Goal: Information Seeking & Learning: Learn about a topic

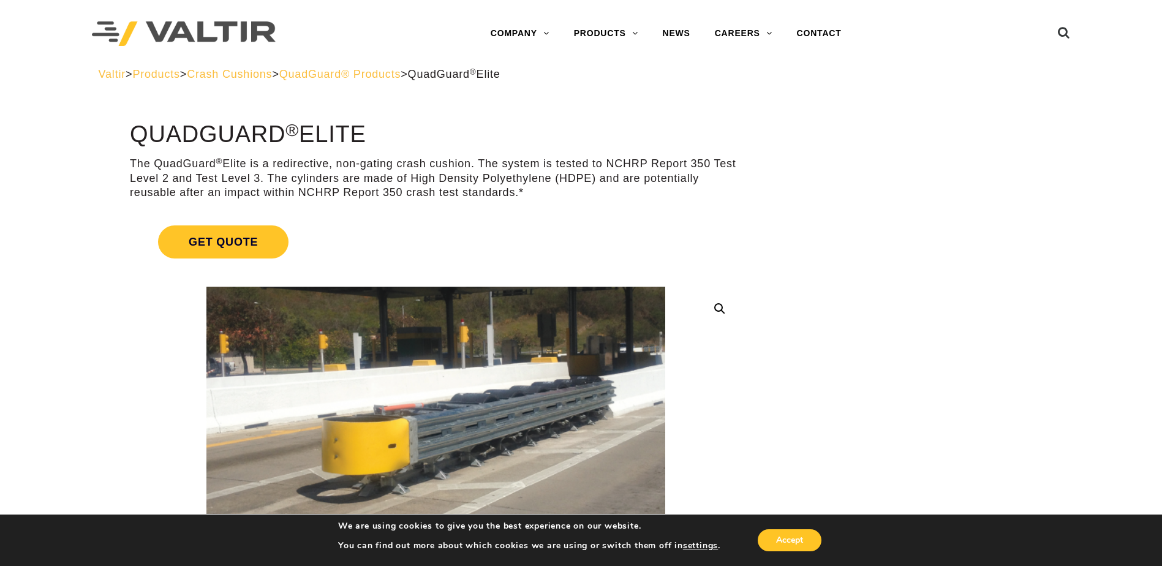
click at [399, 74] on span "QuadGuard® Products" at bounding box center [340, 74] width 122 height 12
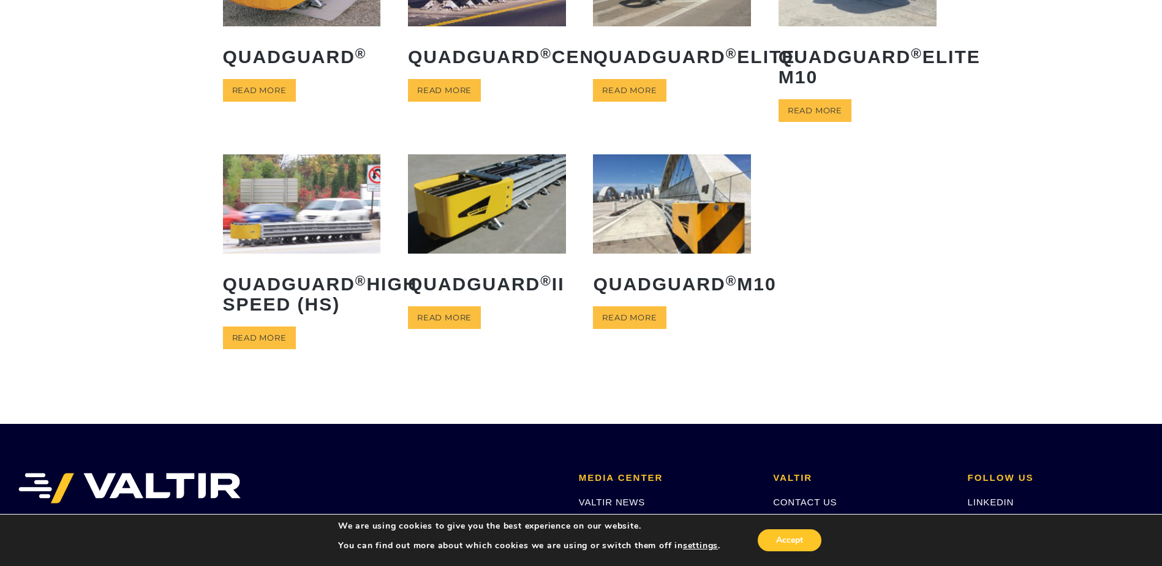
scroll to position [123, 0]
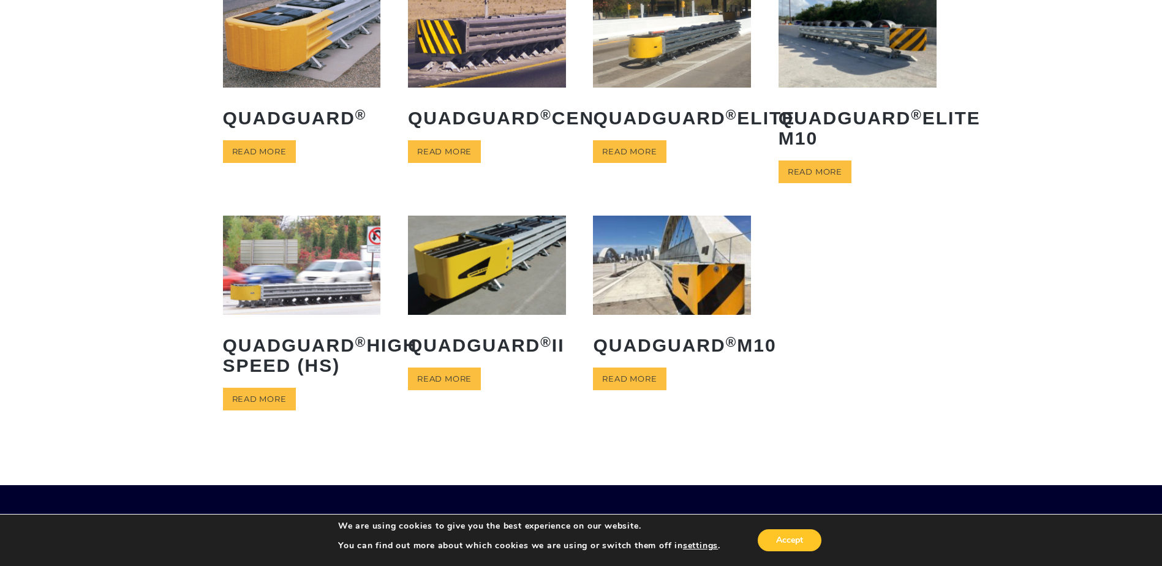
click at [280, 276] on img at bounding box center [302, 265] width 158 height 99
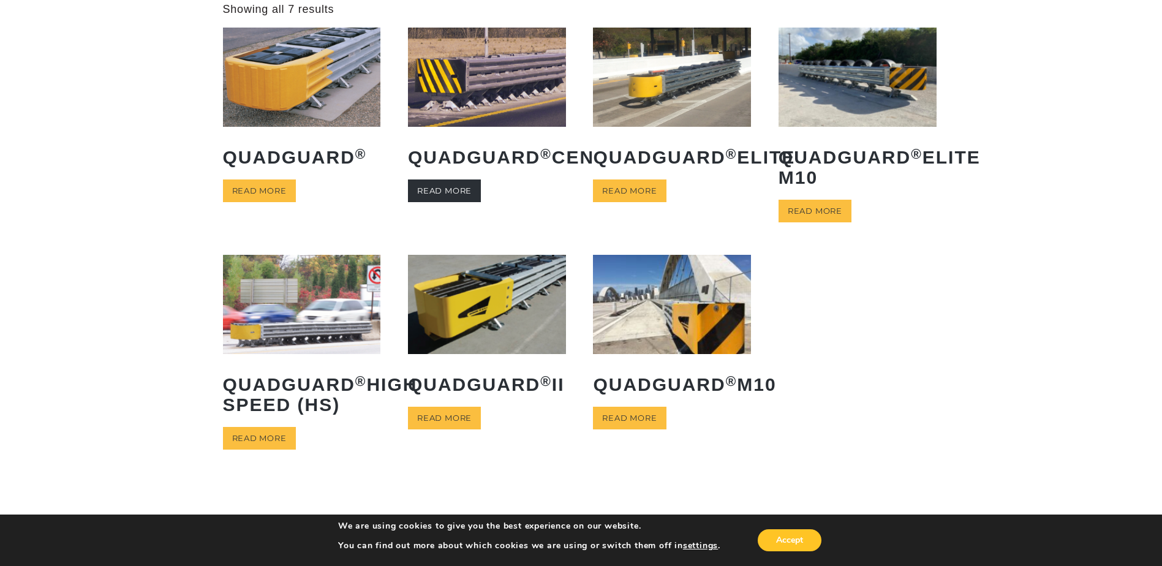
scroll to position [0, 0]
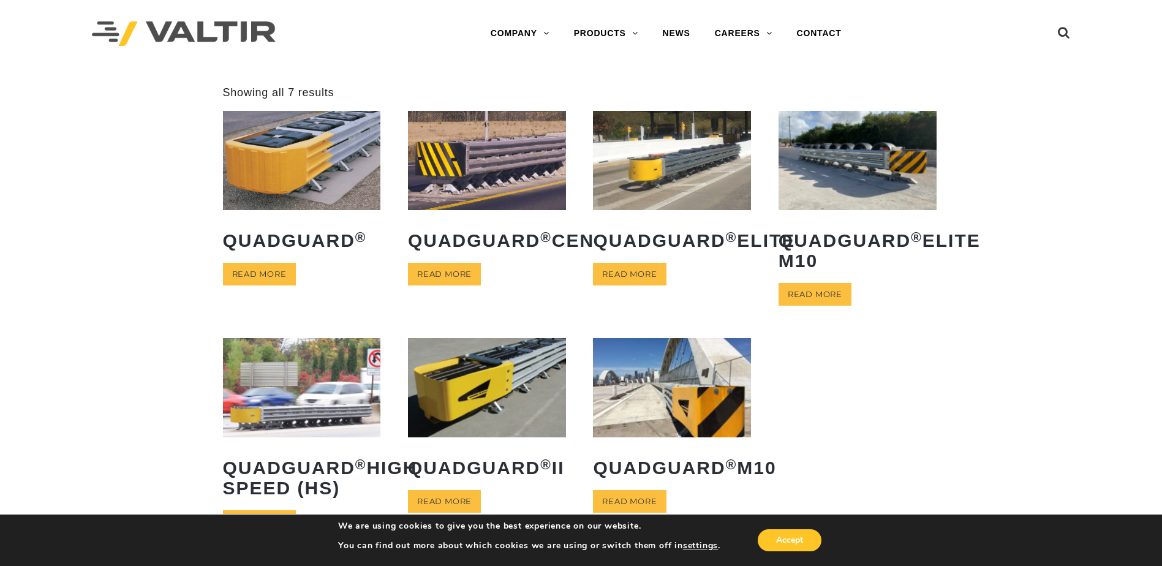
click at [312, 165] on img at bounding box center [302, 160] width 158 height 99
click at [685, 162] on img at bounding box center [672, 160] width 158 height 99
click at [849, 153] on img at bounding box center [858, 160] width 158 height 99
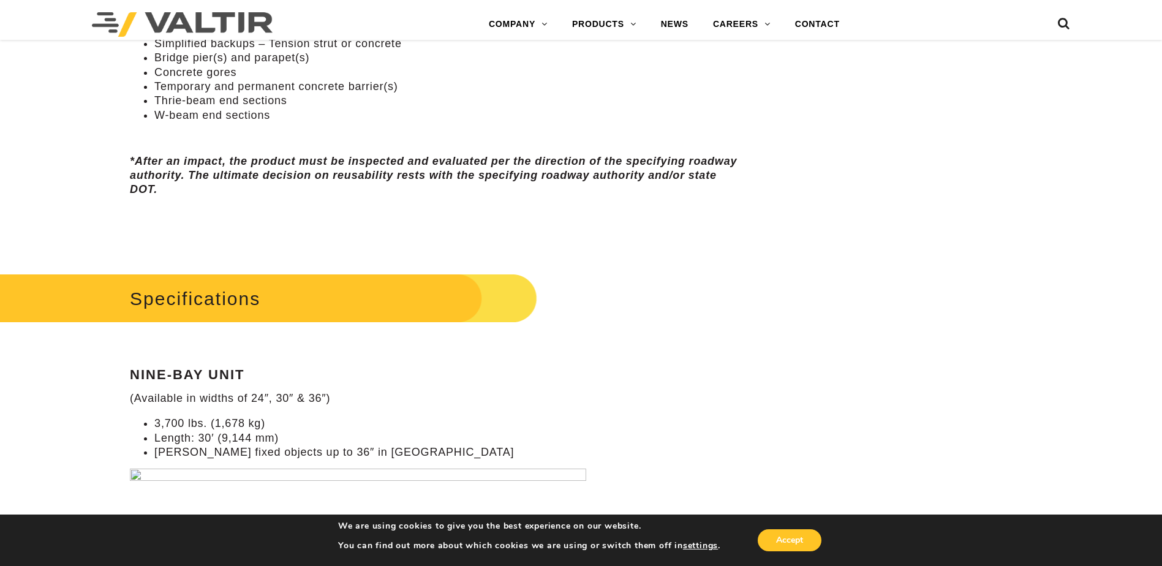
scroll to position [1103, 0]
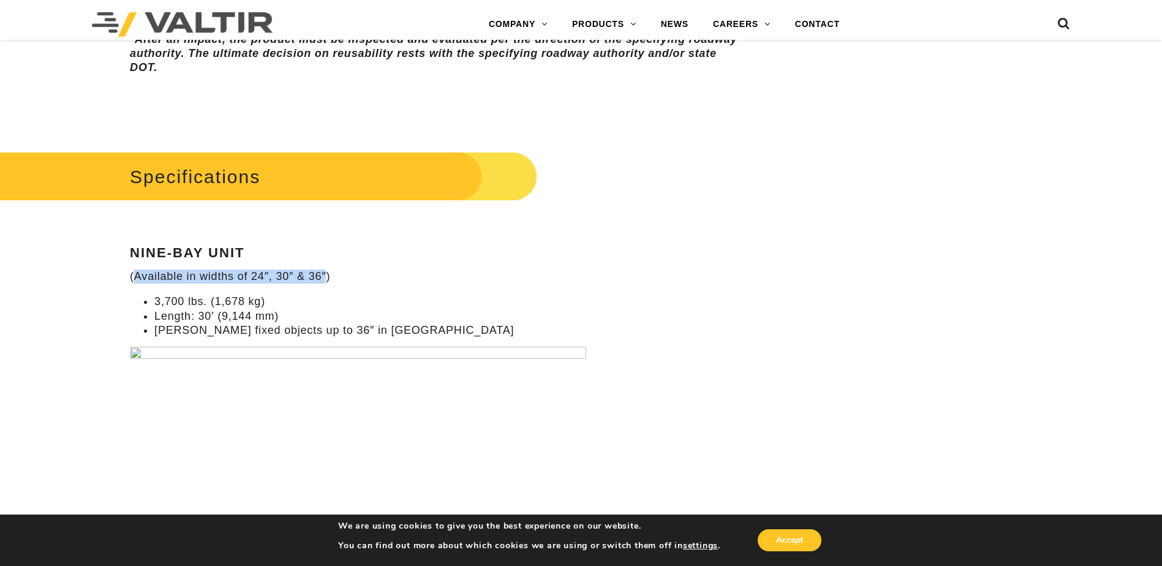
drag, startPoint x: 136, startPoint y: 278, endPoint x: 328, endPoint y: 271, distance: 191.9
click at [328, 271] on p "(Available in widths of 24″, 30″ & 36″)" at bounding box center [436, 277] width 612 height 14
click at [230, 319] on li "Length: 30′ (9,144 mm)" at bounding box center [447, 316] width 587 height 14
drag, startPoint x: 155, startPoint y: 317, endPoint x: 217, endPoint y: 315, distance: 62.5
click at [217, 315] on li "Length: 30′ (9,144 mm)" at bounding box center [447, 316] width 587 height 14
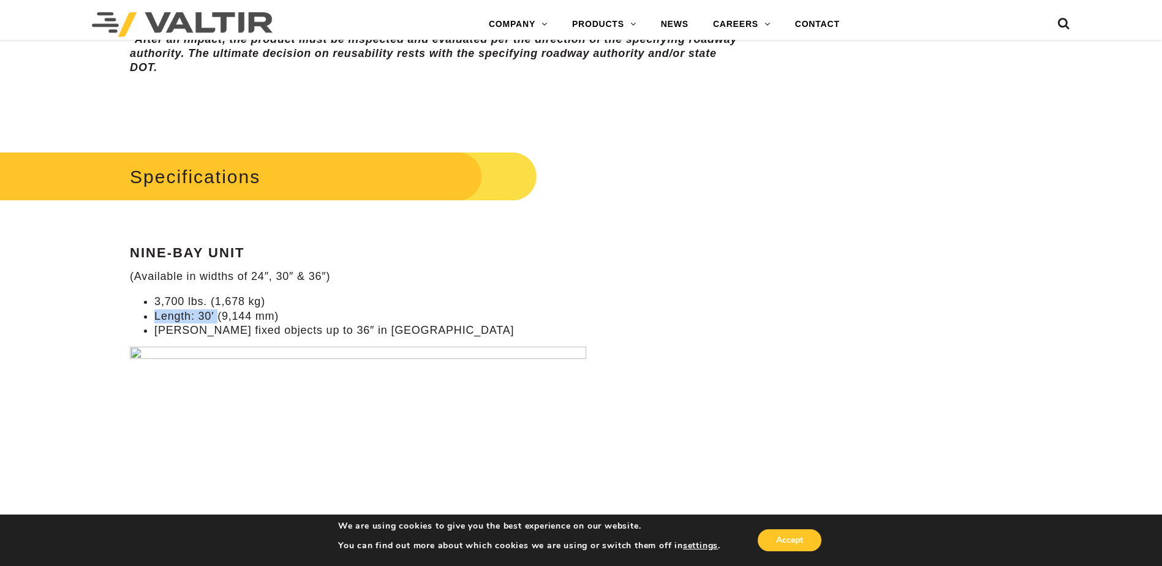
drag, startPoint x: 217, startPoint y: 315, endPoint x: 206, endPoint y: 314, distance: 11.1
click at [206, 314] on li "Length: 30′ (9,144 mm)" at bounding box center [447, 316] width 587 height 14
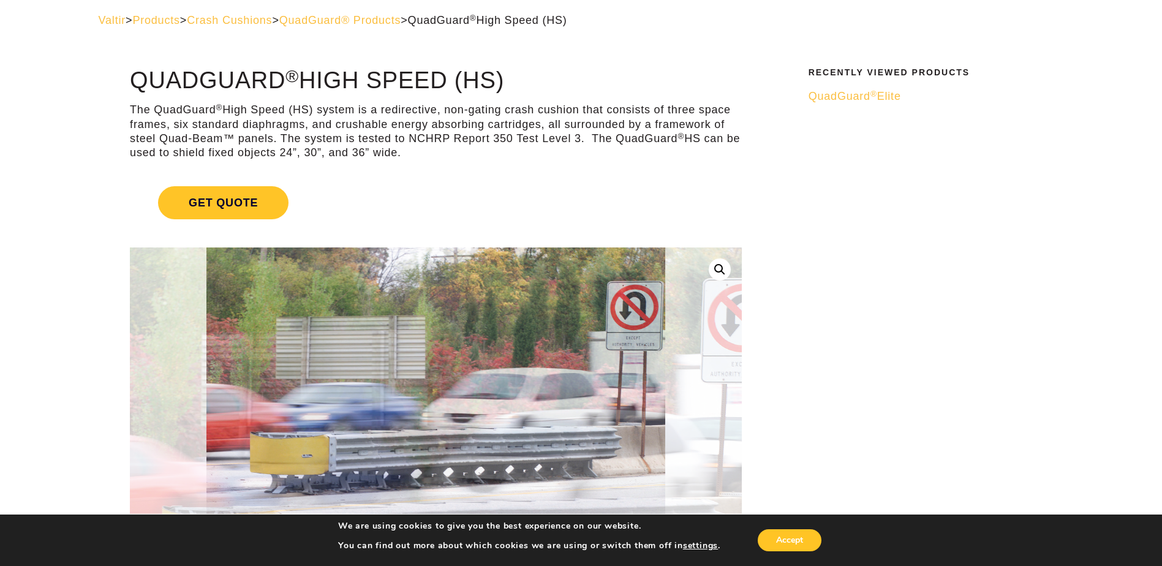
scroll to position [0, 0]
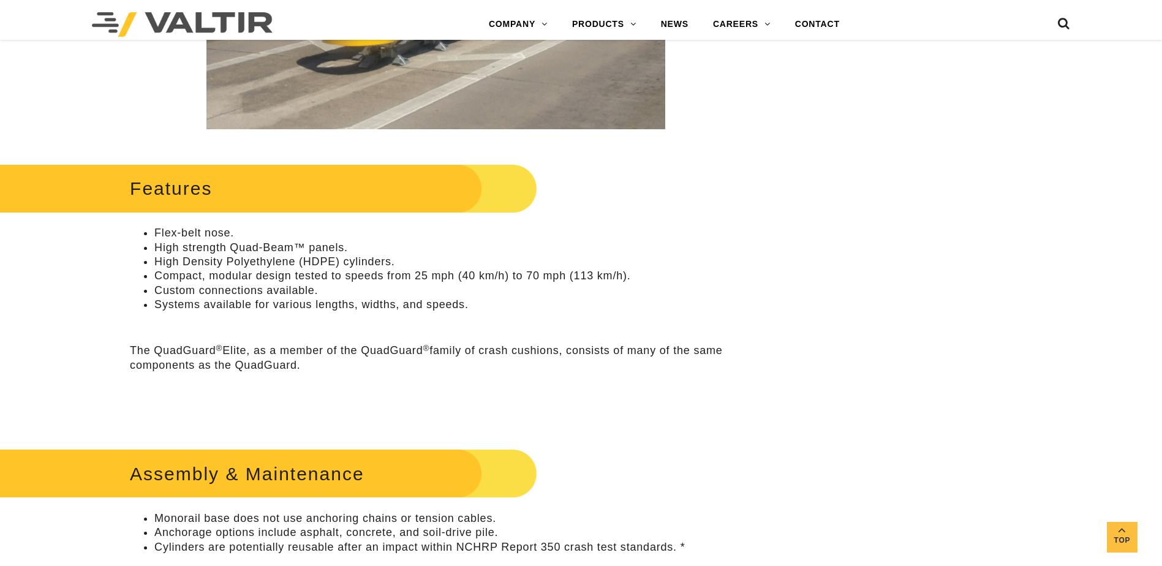
scroll to position [1041, 0]
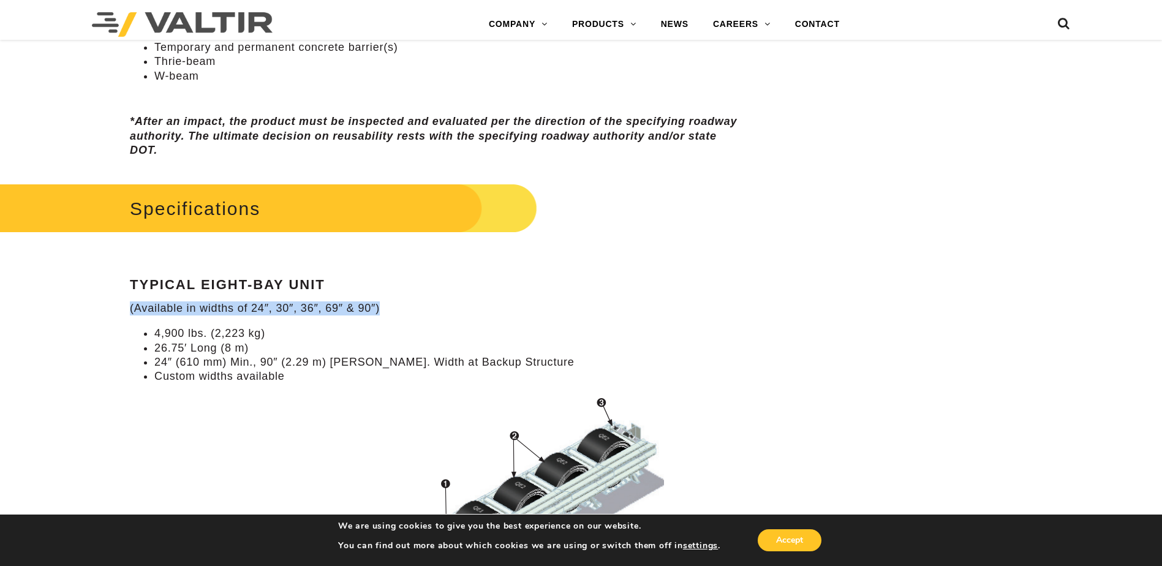
drag, startPoint x: 382, startPoint y: 308, endPoint x: 131, endPoint y: 315, distance: 251.2
click at [131, 315] on p "(Available in widths of 24″, 30″, 36″, 69″ & 90″)" at bounding box center [436, 308] width 612 height 14
click at [343, 306] on p "(Available in widths of 24″, 30″, 36″, 69″ & 90″)" at bounding box center [436, 308] width 612 height 14
drag, startPoint x: 187, startPoint y: 348, endPoint x: 150, endPoint y: 349, distance: 36.8
click at [150, 349] on ul "4,900 lbs. (2,223 kg) 26.75′ Long (8 m) 24″ (610 mm) Min., 90″ (2.29 m) Max. Wi…" at bounding box center [436, 355] width 612 height 58
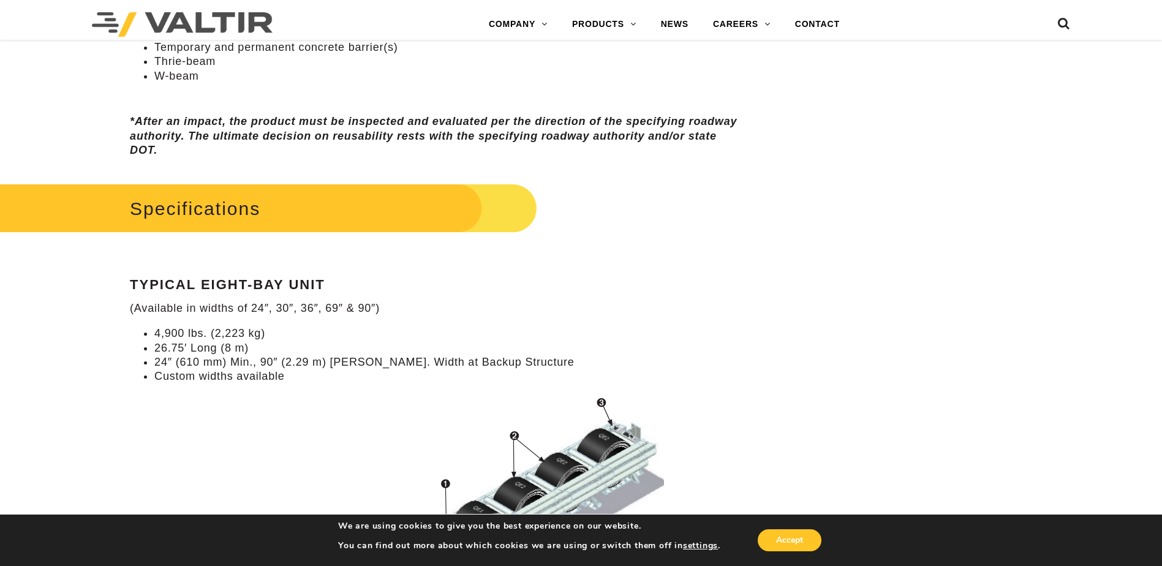
drag, startPoint x: 150, startPoint y: 349, endPoint x: 238, endPoint y: 366, distance: 89.4
click at [238, 366] on li "24″ (610 mm) Min., 90″ (2.29 m) Max. Width at Backup Structure" at bounding box center [447, 362] width 587 height 14
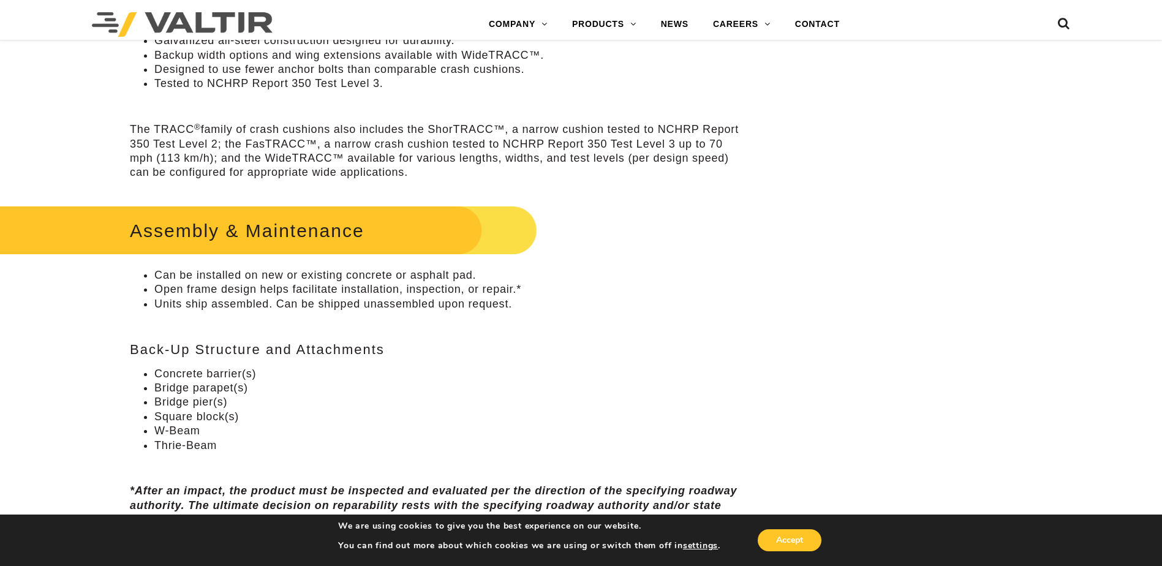
scroll to position [490, 0]
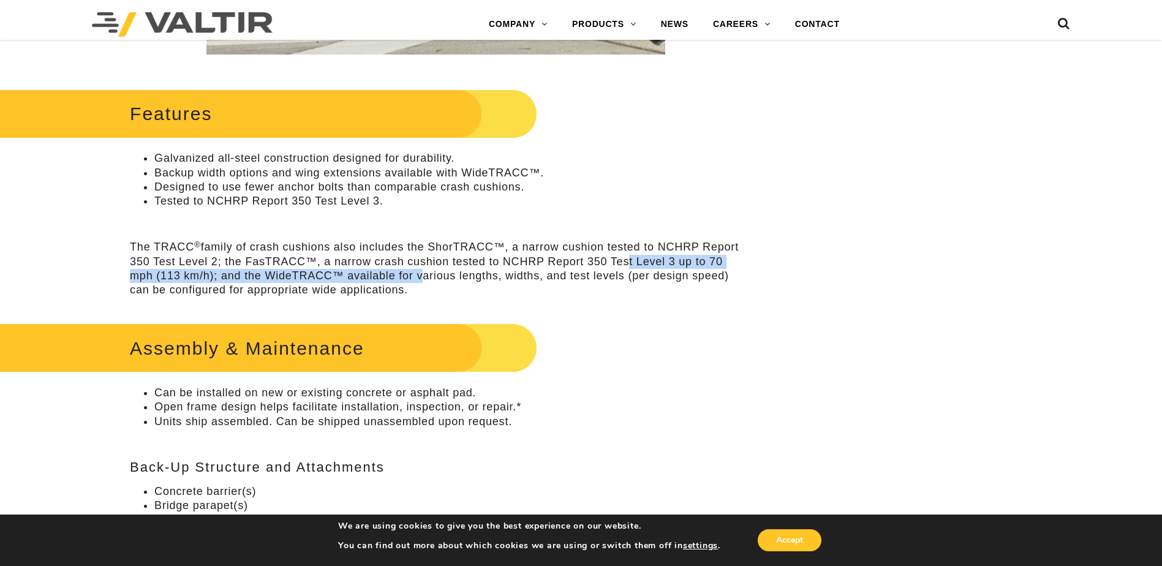
drag, startPoint x: 631, startPoint y: 259, endPoint x: 423, endPoint y: 270, distance: 208.0
click at [423, 270] on p "The TRACC ® family of crash cushions also includes the ShorTRACC™, a narrow cus…" at bounding box center [436, 269] width 612 height 58
click at [612, 278] on p "The TRACC ® family of crash cushions also includes the ShorTRACC™, a narrow cus…" at bounding box center [436, 269] width 612 height 58
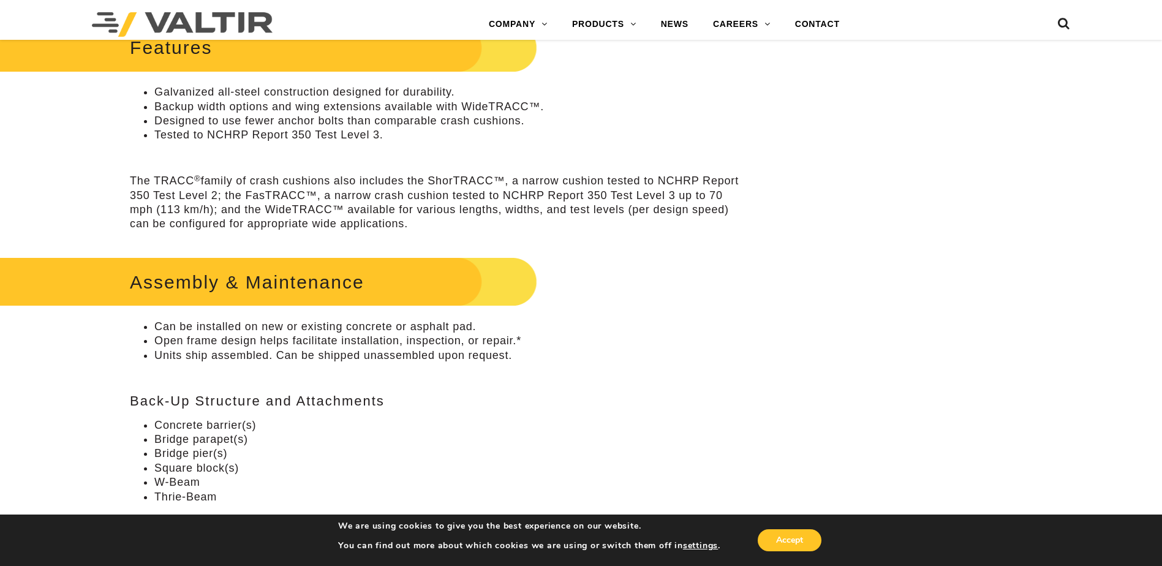
scroll to position [613, 0]
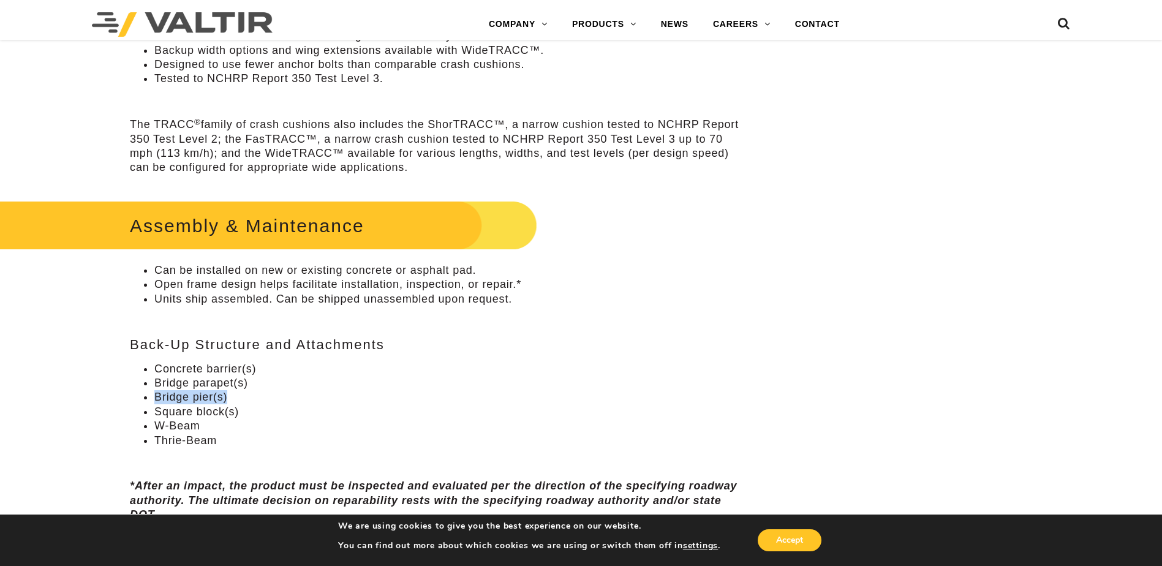
drag, startPoint x: 154, startPoint y: 396, endPoint x: 235, endPoint y: 393, distance: 80.9
click at [235, 393] on li "Bridge pier(s)" at bounding box center [447, 397] width 587 height 14
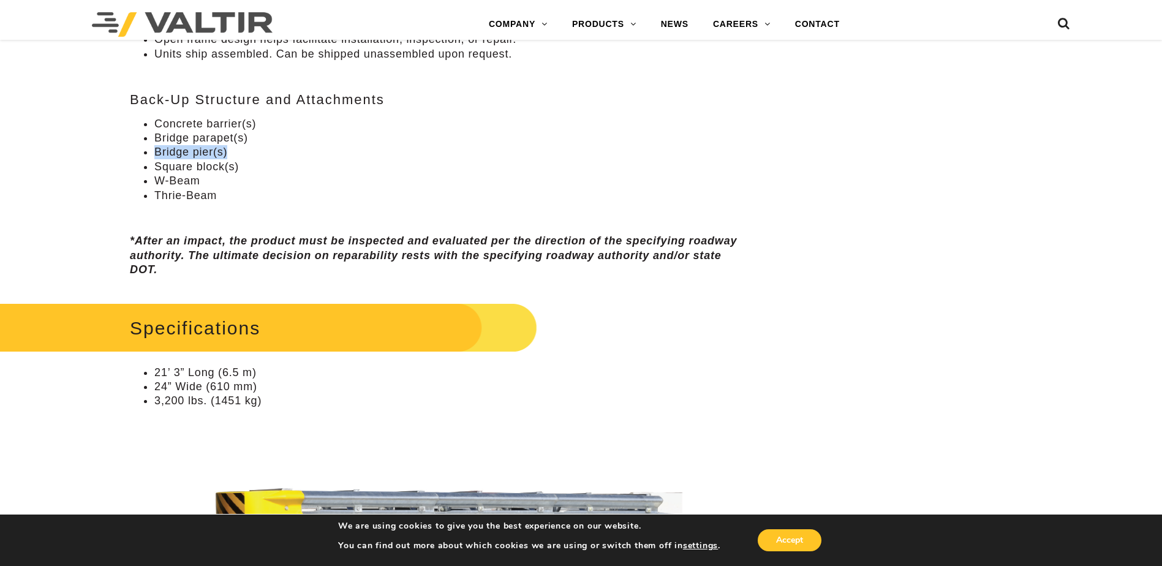
scroll to position [919, 0]
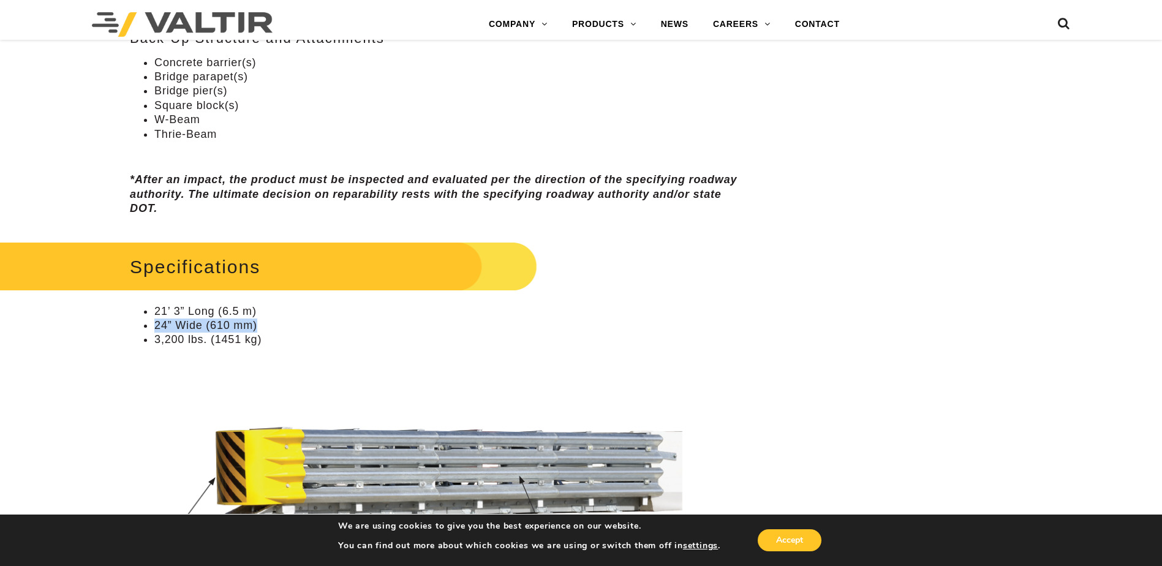
drag, startPoint x: 260, startPoint y: 323, endPoint x: 144, endPoint y: 328, distance: 116.5
click at [154, 328] on li "24” Wide (610 mm)" at bounding box center [447, 326] width 587 height 14
drag, startPoint x: 144, startPoint y: 328, endPoint x: 235, endPoint y: 334, distance: 91.4
click at [235, 334] on li "3,200 lbs. (1451 kg)" at bounding box center [447, 340] width 587 height 14
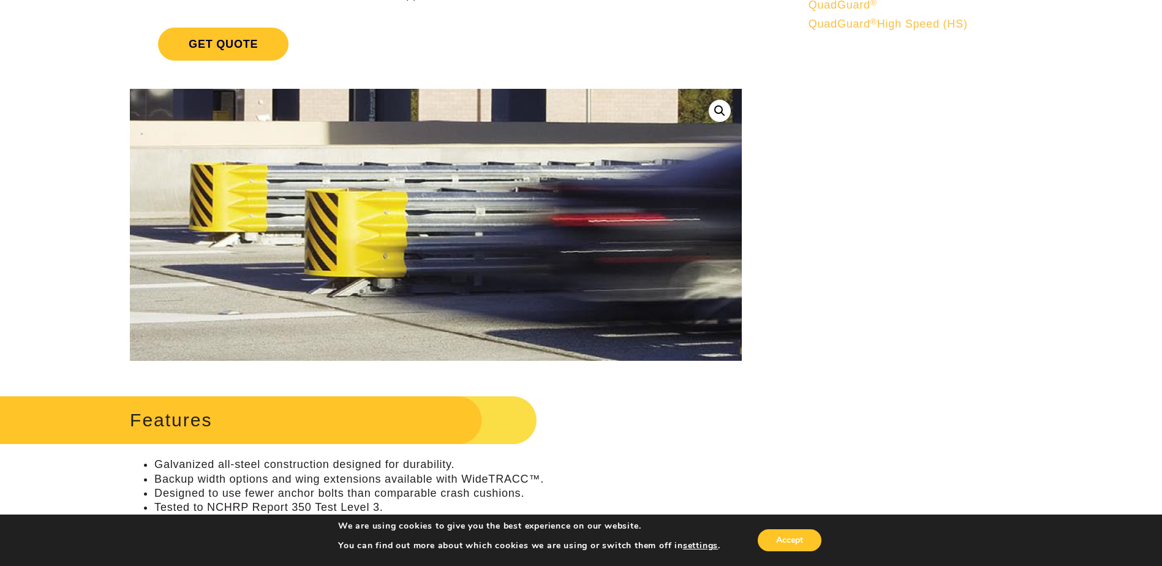
scroll to position [0, 0]
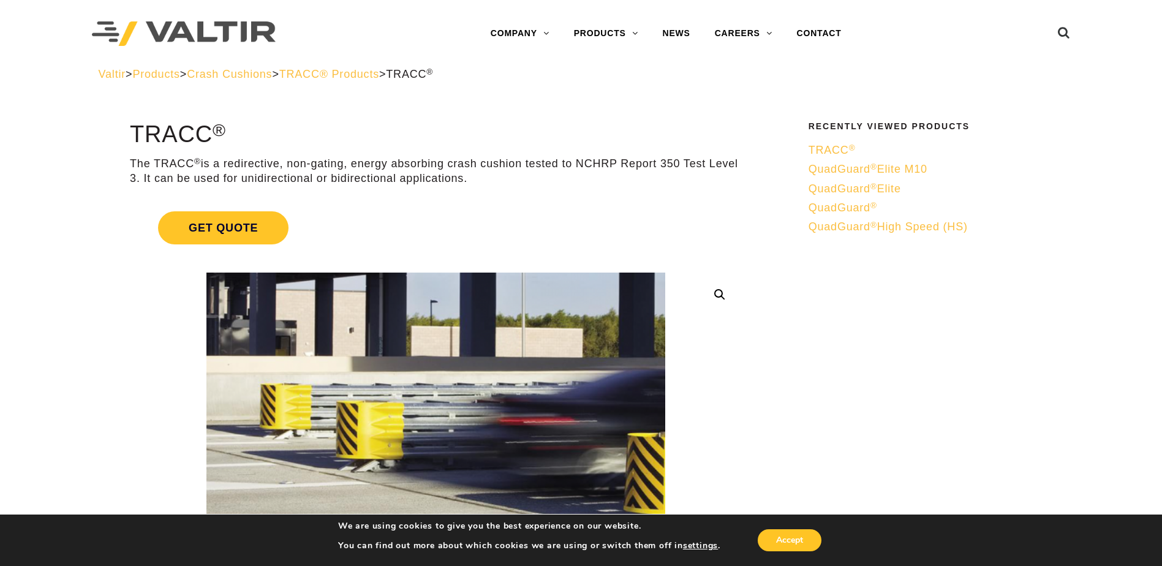
click at [837, 150] on span "TRACC ®" at bounding box center [832, 150] width 47 height 12
